Goal: Task Accomplishment & Management: Manage account settings

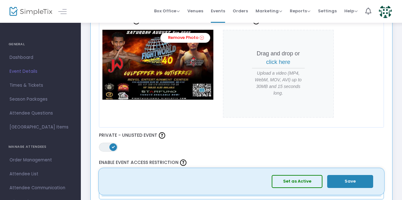
scroll to position [290, 0]
